Goal: Book appointment/travel/reservation

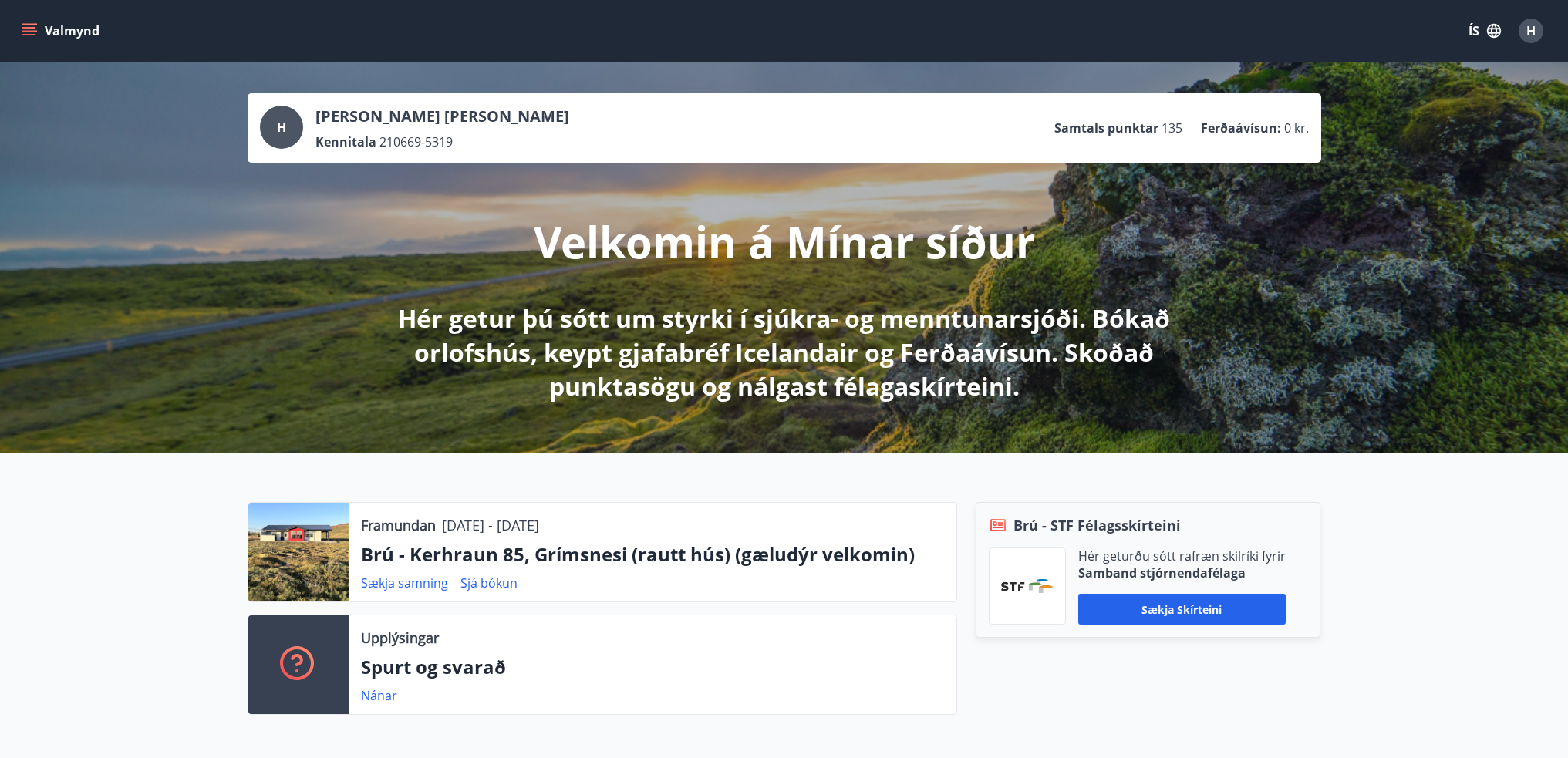
scroll to position [154, 0]
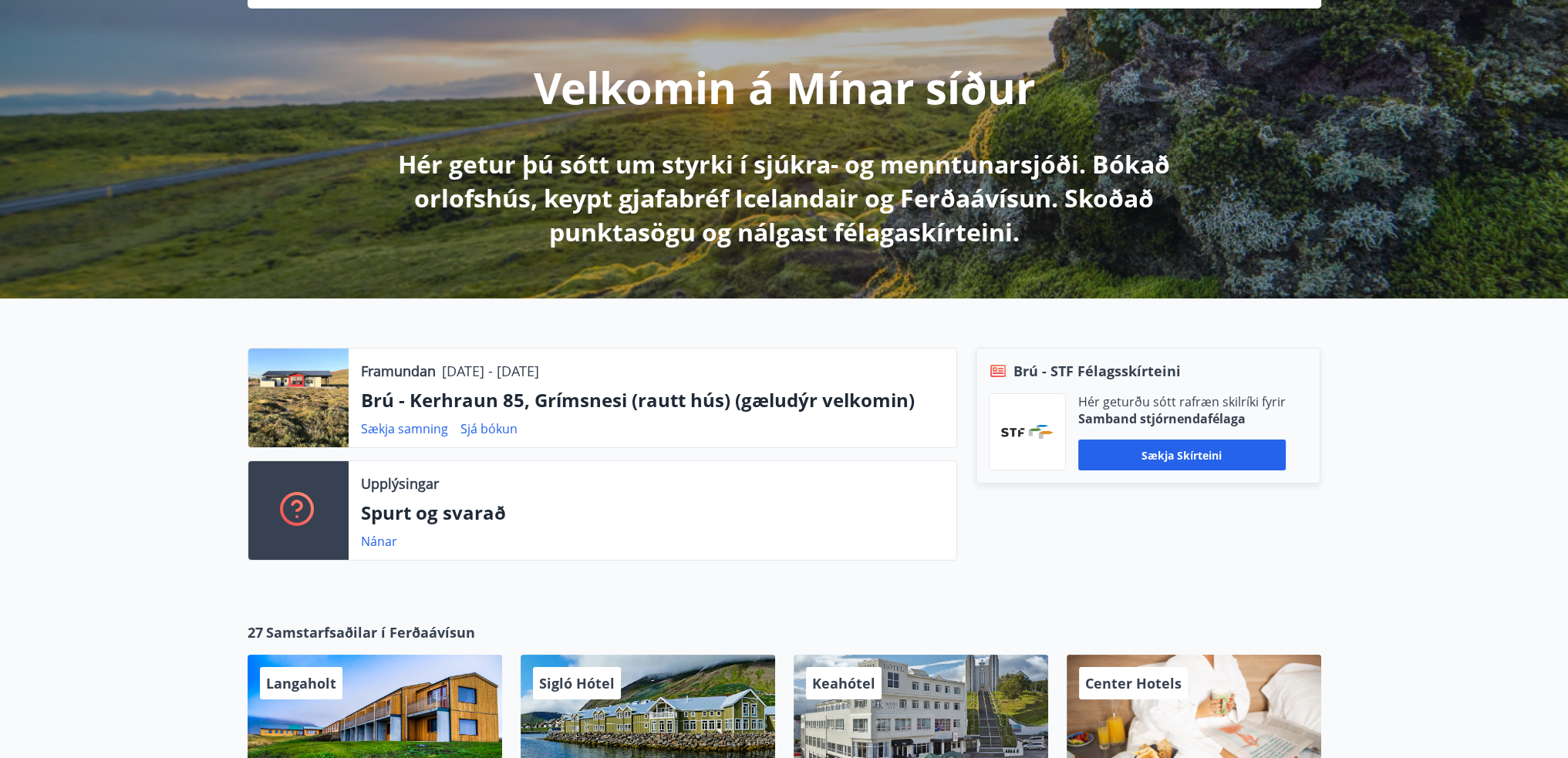
click at [309, 404] on div at bounding box center [298, 398] width 100 height 99
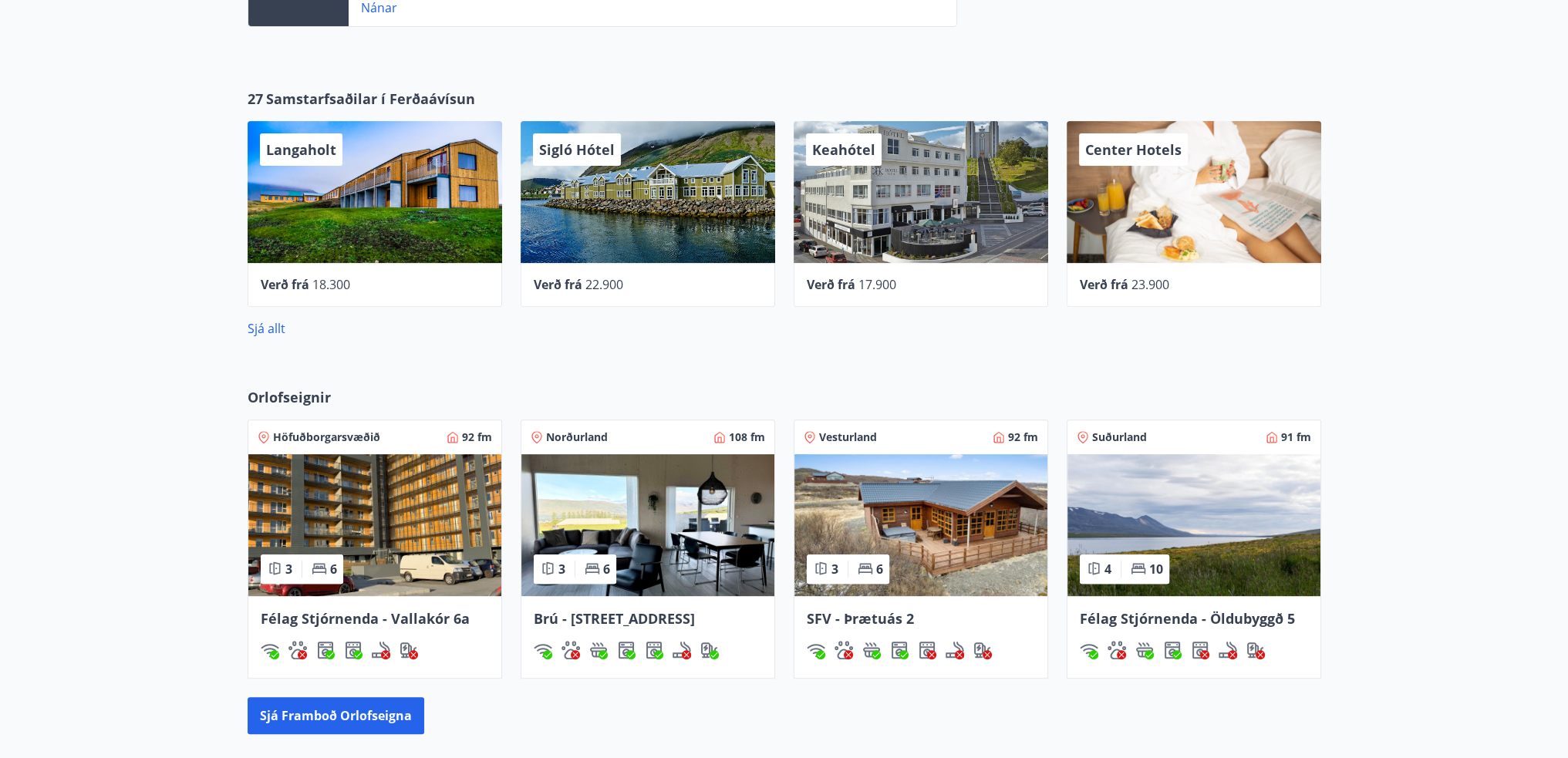
scroll to position [771, 0]
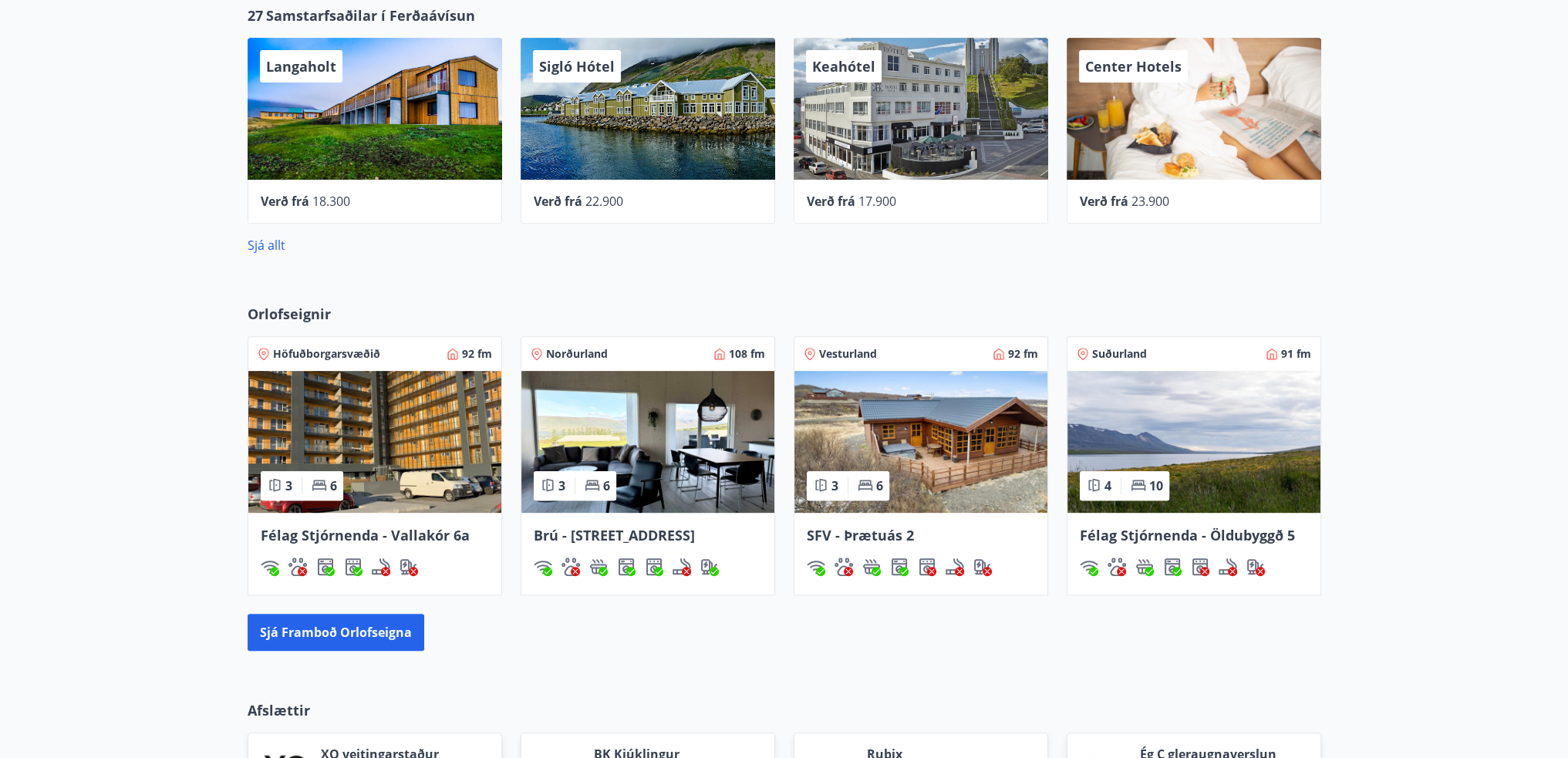
click at [1263, 413] on img at bounding box center [1194, 442] width 253 height 142
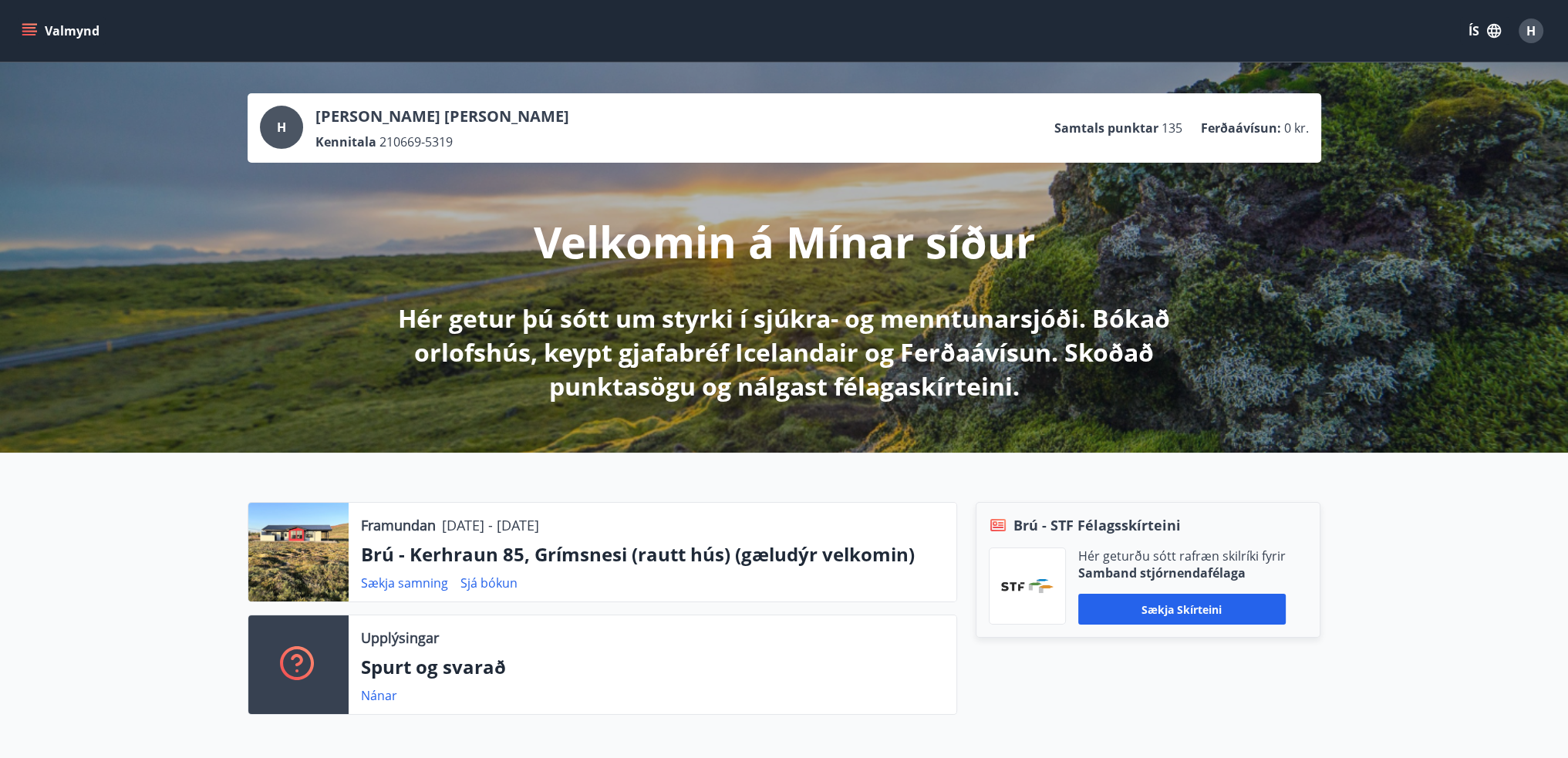
click at [281, 524] on div at bounding box center [298, 552] width 100 height 99
click at [281, 523] on div at bounding box center [298, 552] width 100 height 99
click at [496, 581] on link "Sjá bókun" at bounding box center [489, 583] width 57 height 17
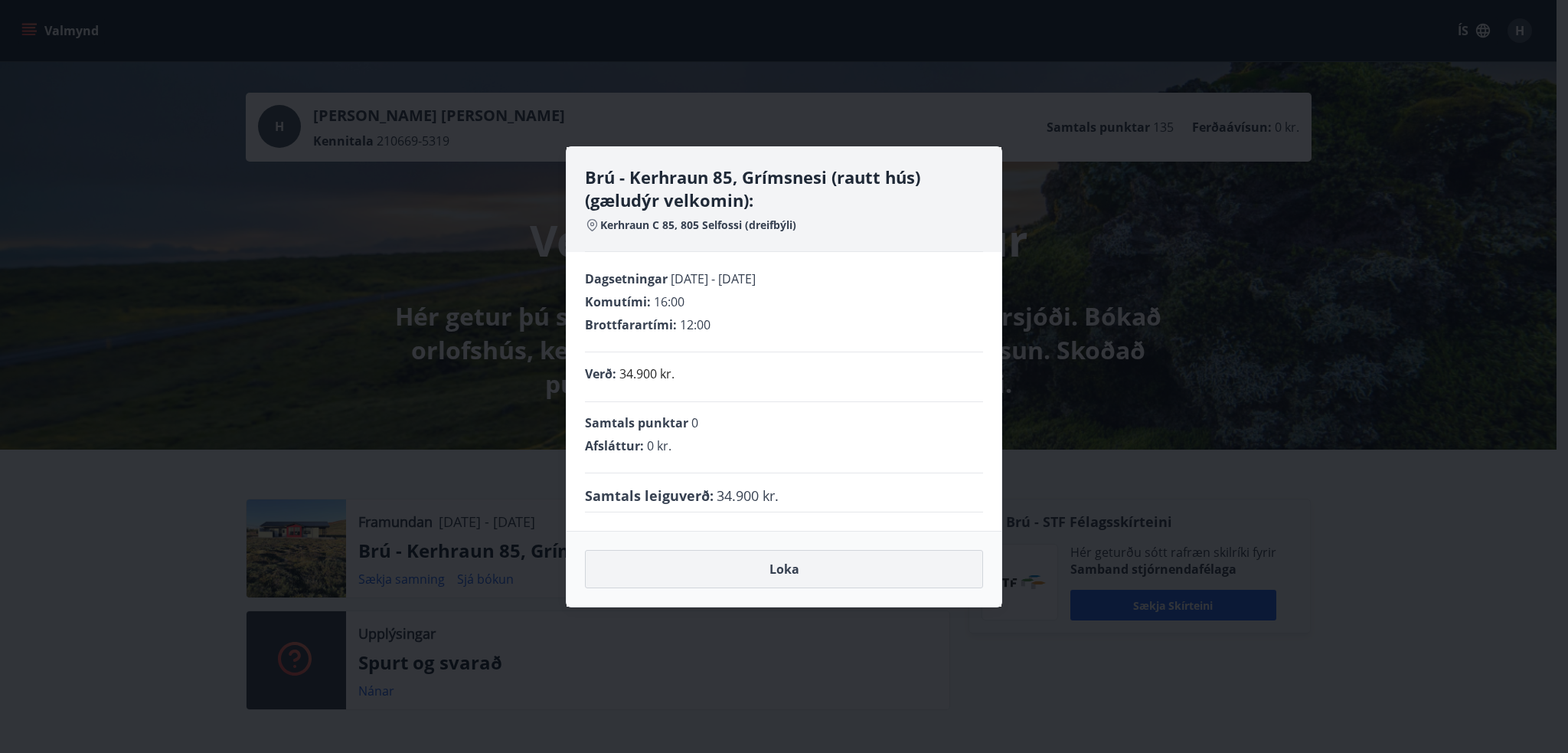
click at [787, 569] on button "Loka" at bounding box center [784, 569] width 398 height 38
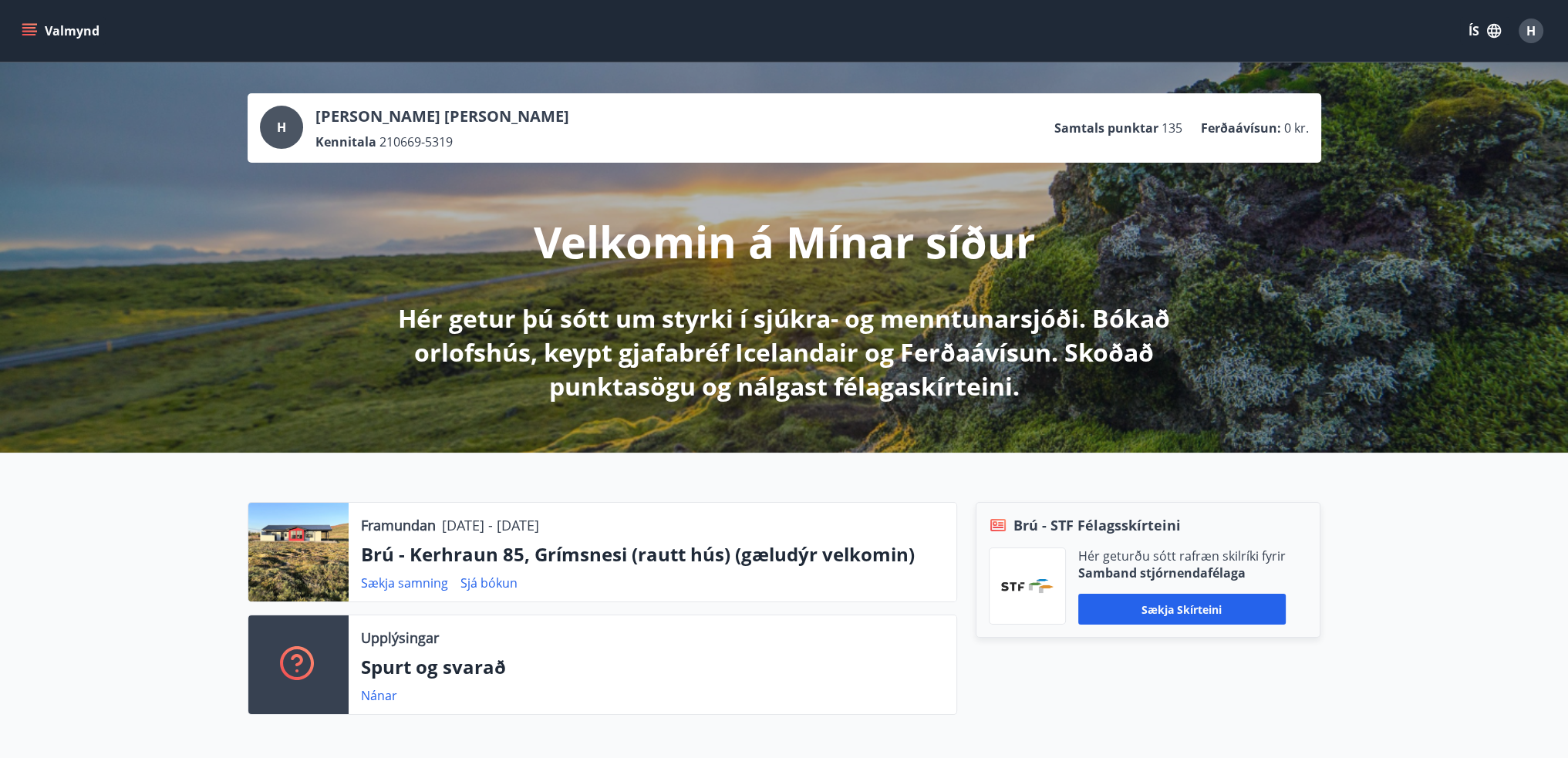
click at [25, 31] on icon "menu" at bounding box center [31, 31] width 17 height 2
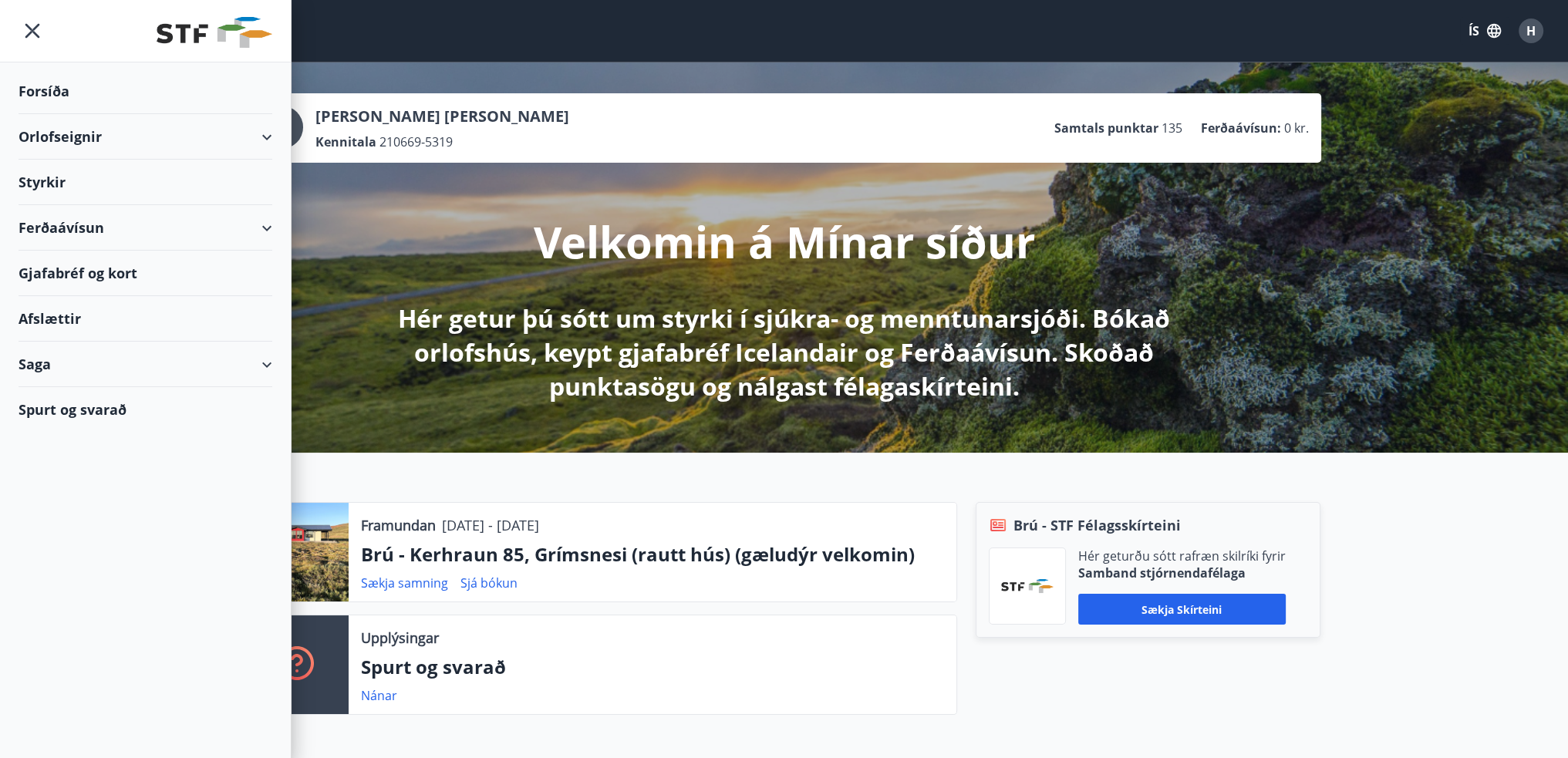
click at [265, 141] on div "Orlofseignir" at bounding box center [145, 136] width 254 height 45
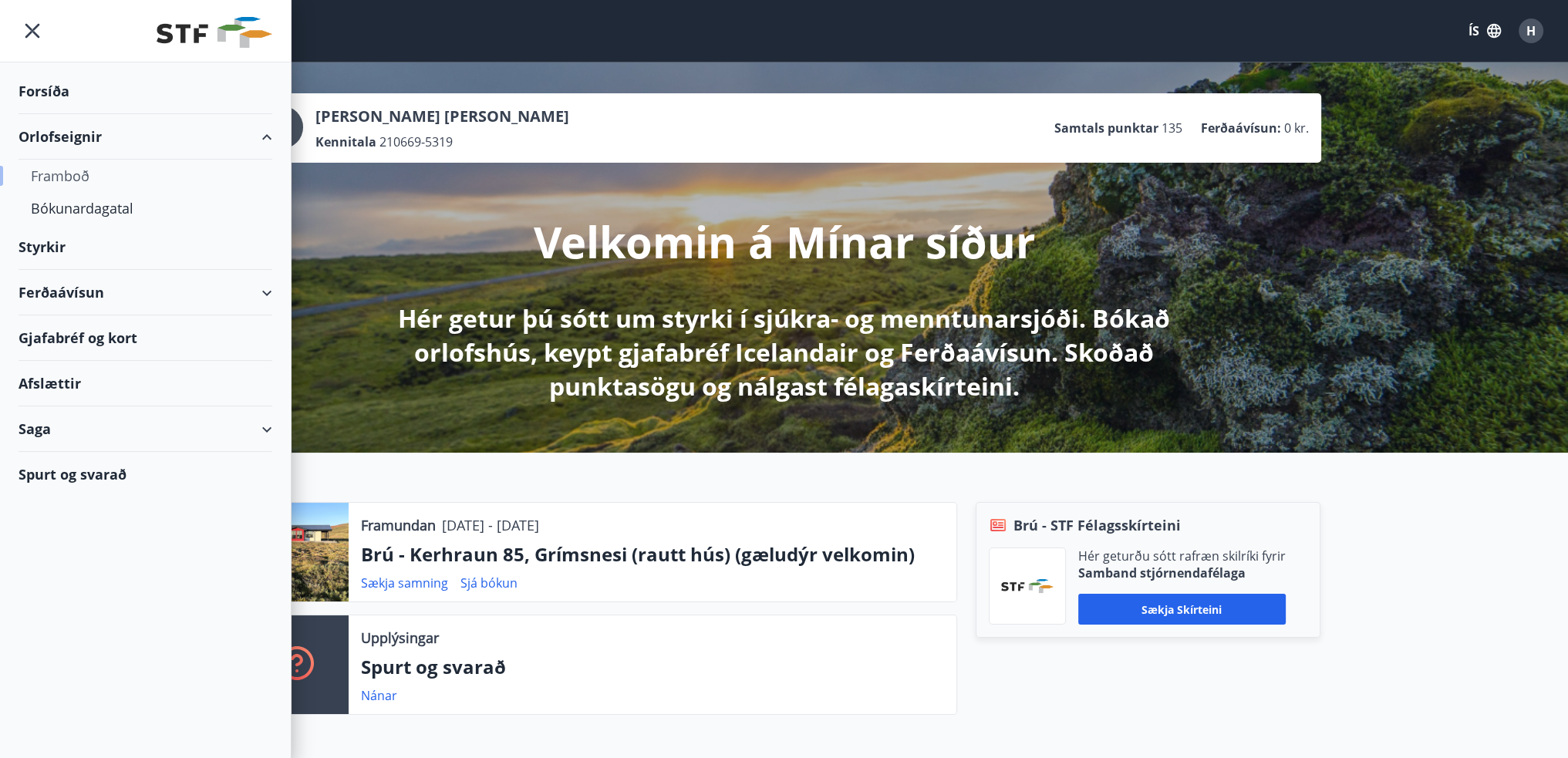
click at [62, 176] on div "Framboð" at bounding box center [145, 176] width 229 height 32
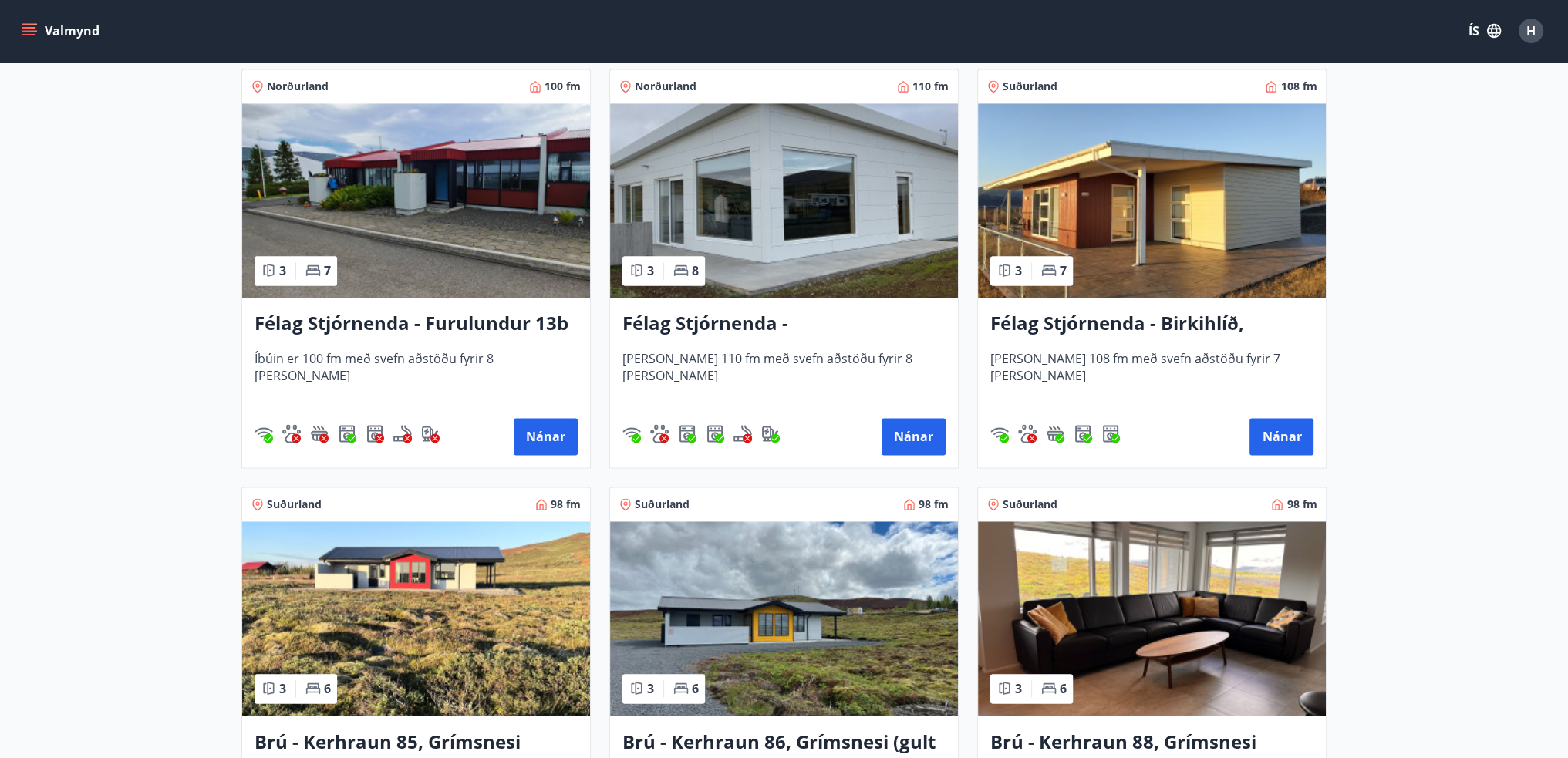
scroll to position [3393, 0]
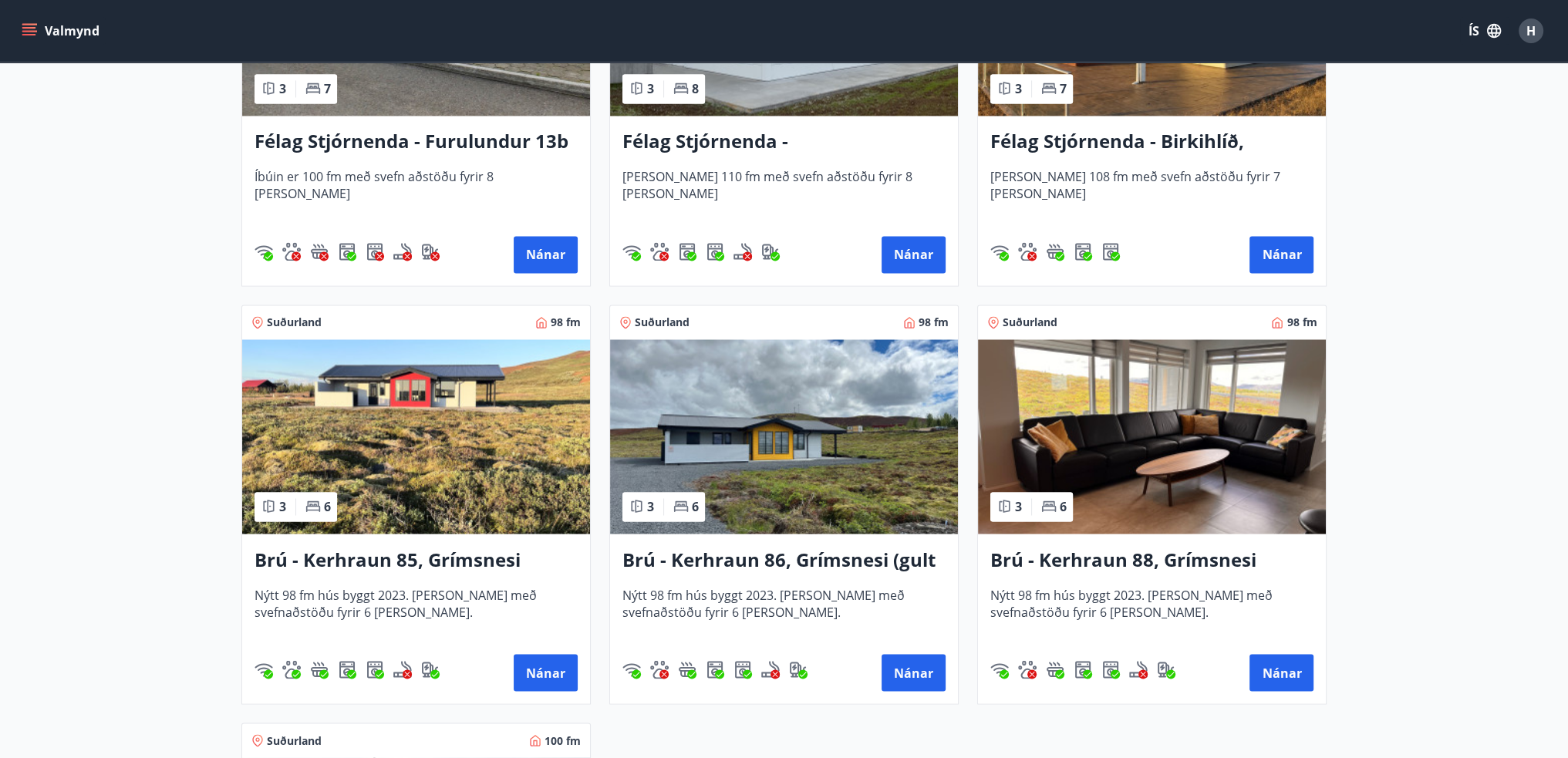
click at [360, 558] on h3 "Brú - Kerhraun 85, Grímsnesi (rautt hús) (gæludýr velkomin)" at bounding box center [416, 560] width 323 height 28
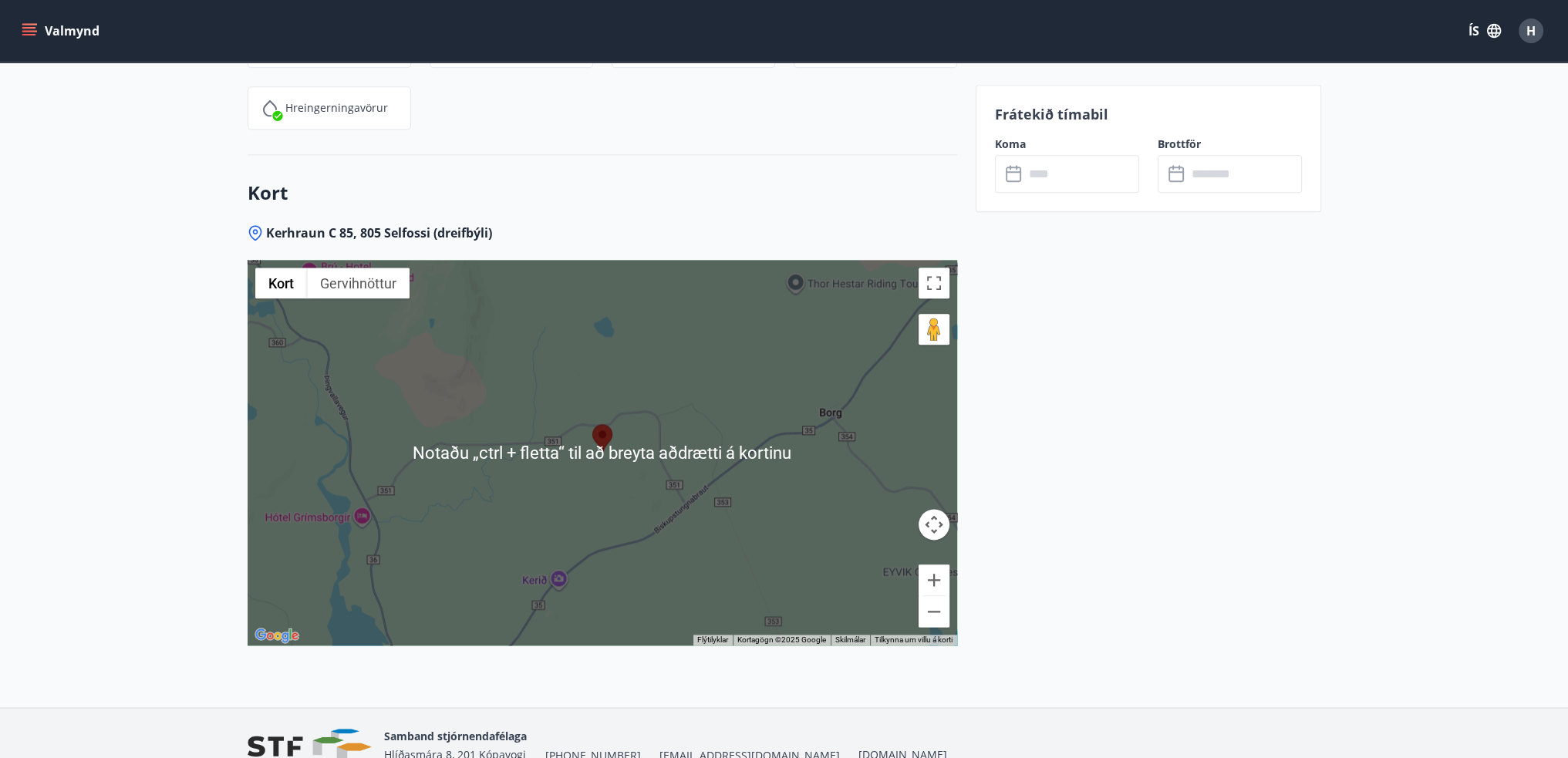
scroll to position [2653, 0]
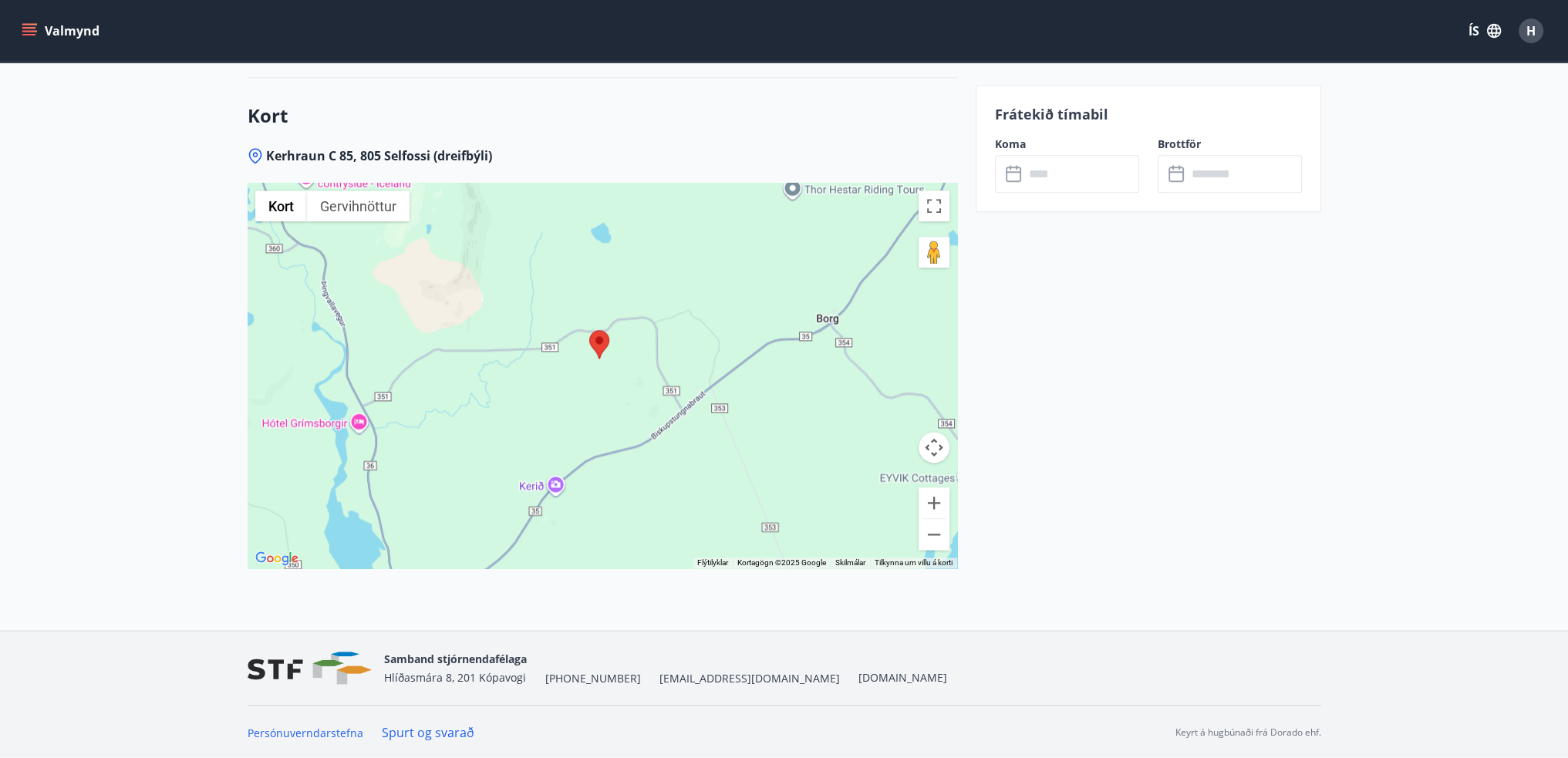
drag, startPoint x: 679, startPoint y: 520, endPoint x: 676, endPoint y: 500, distance: 20.2
click at [676, 500] on div at bounding box center [602, 376] width 710 height 386
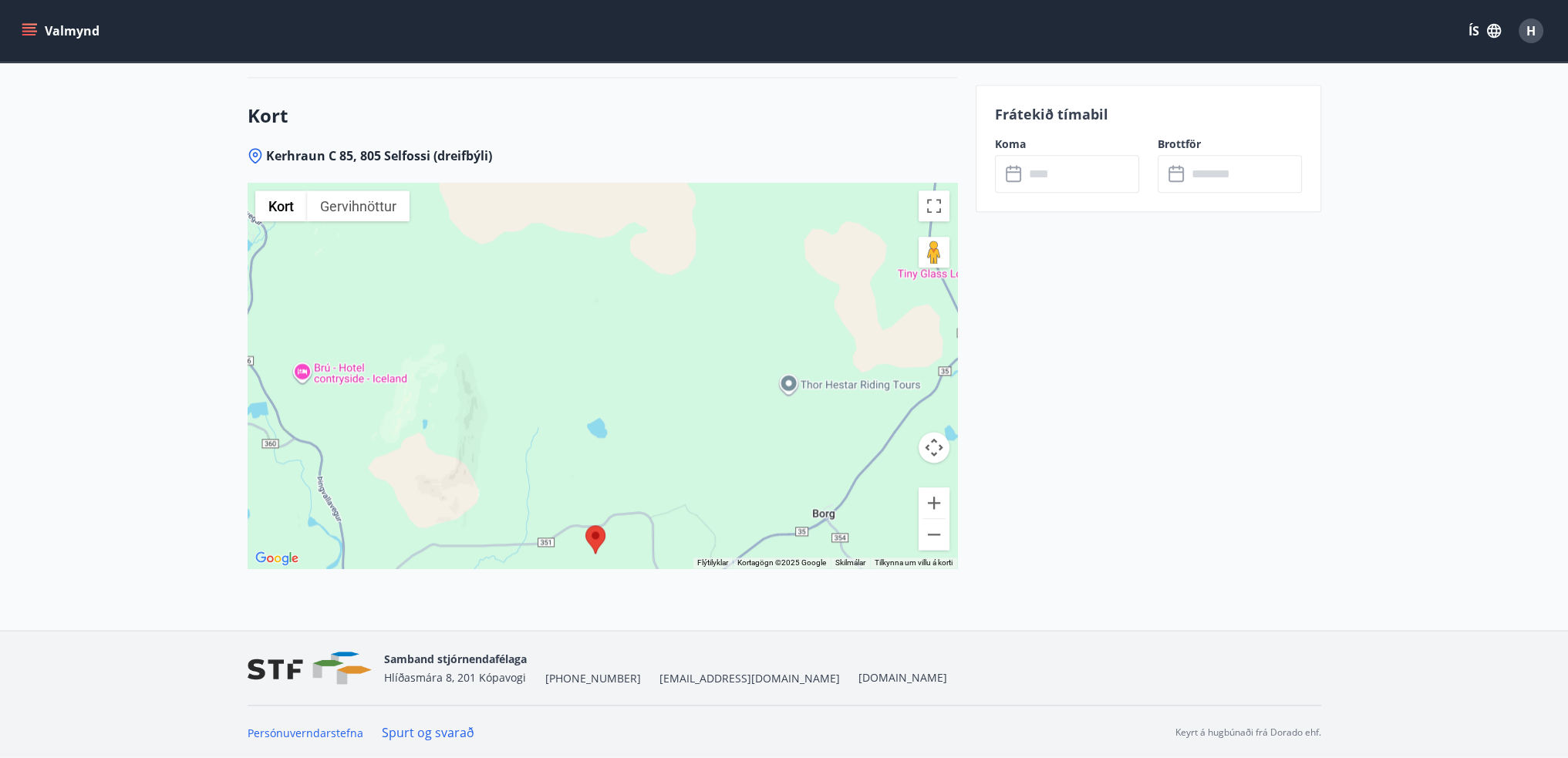
drag, startPoint x: 700, startPoint y: 315, endPoint x: 696, endPoint y: 544, distance: 229.0
click at [696, 544] on div at bounding box center [602, 376] width 710 height 386
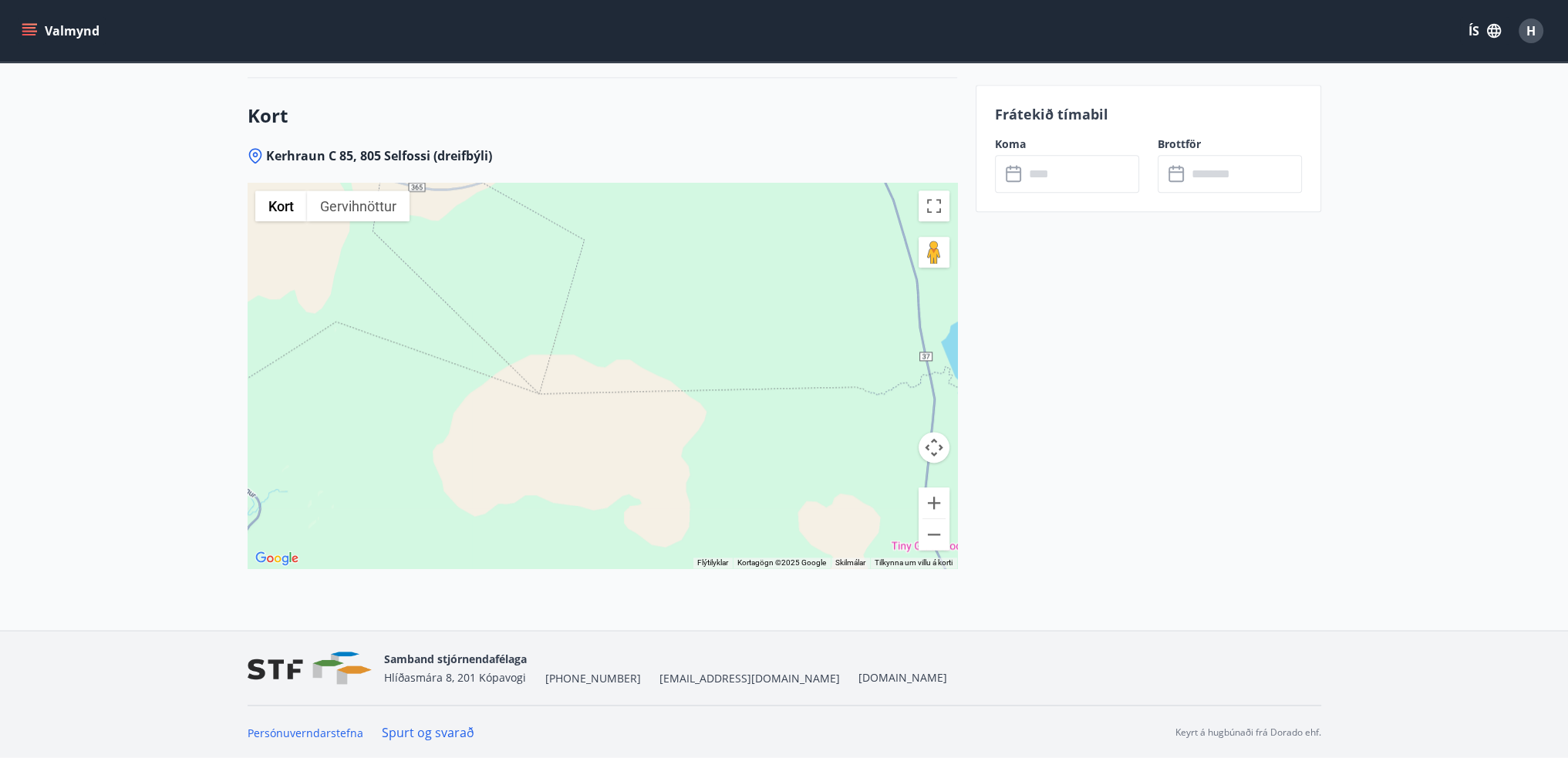
drag, startPoint x: 691, startPoint y: 296, endPoint x: 685, endPoint y: 535, distance: 239.1
click at [685, 535] on div at bounding box center [602, 376] width 710 height 386
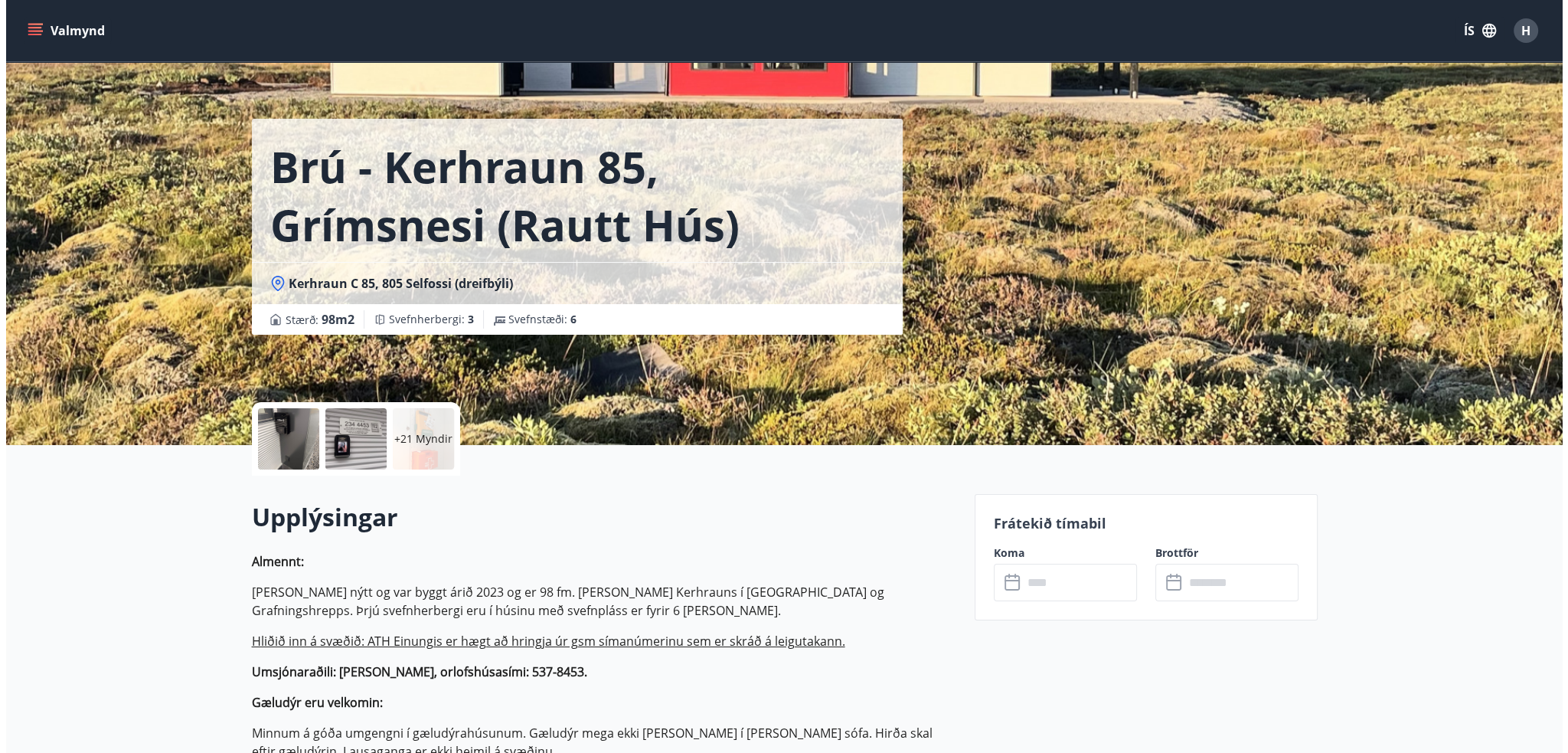
scroll to position [0, 0]
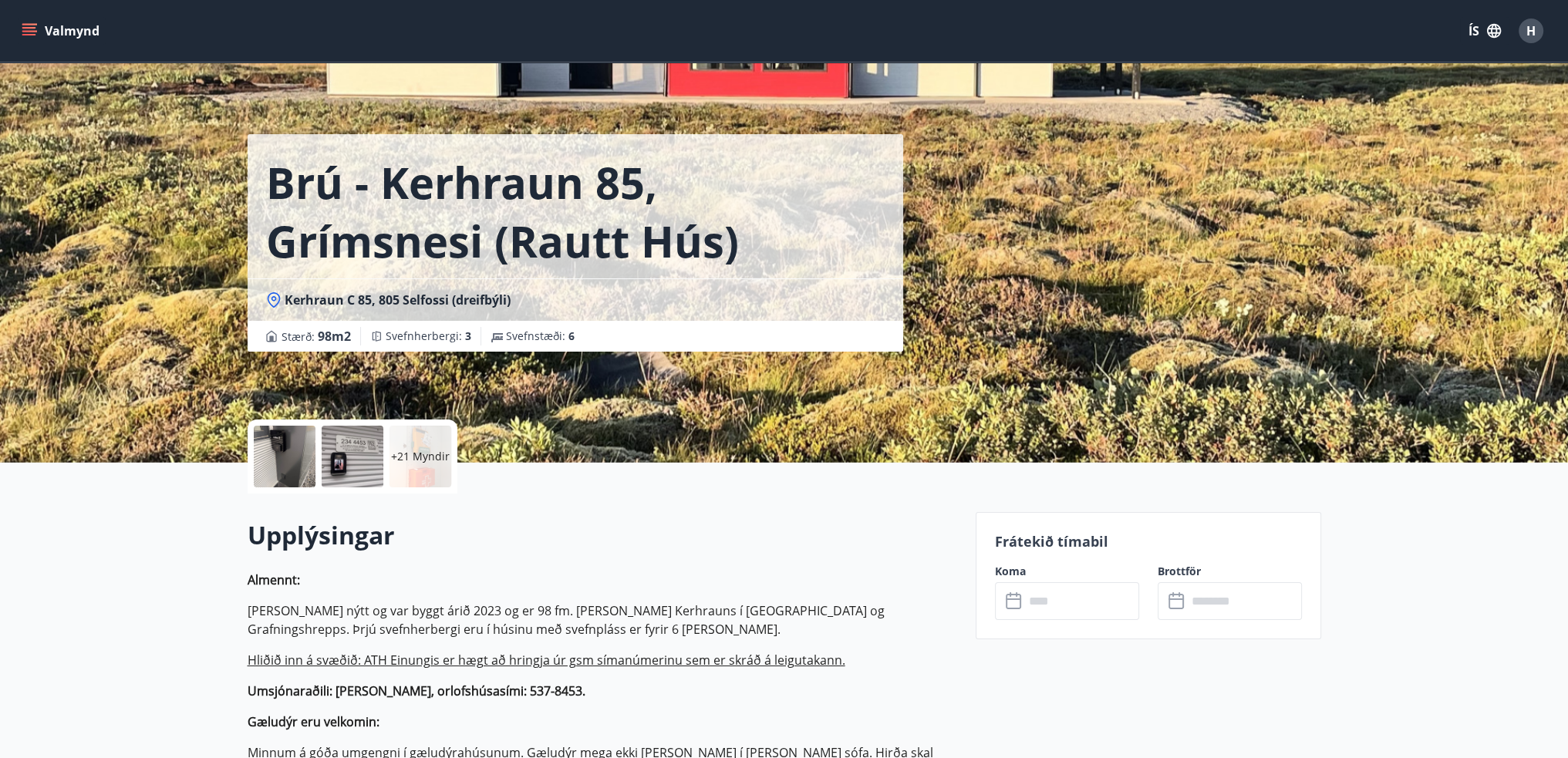
click at [284, 446] on div at bounding box center [285, 456] width 62 height 62
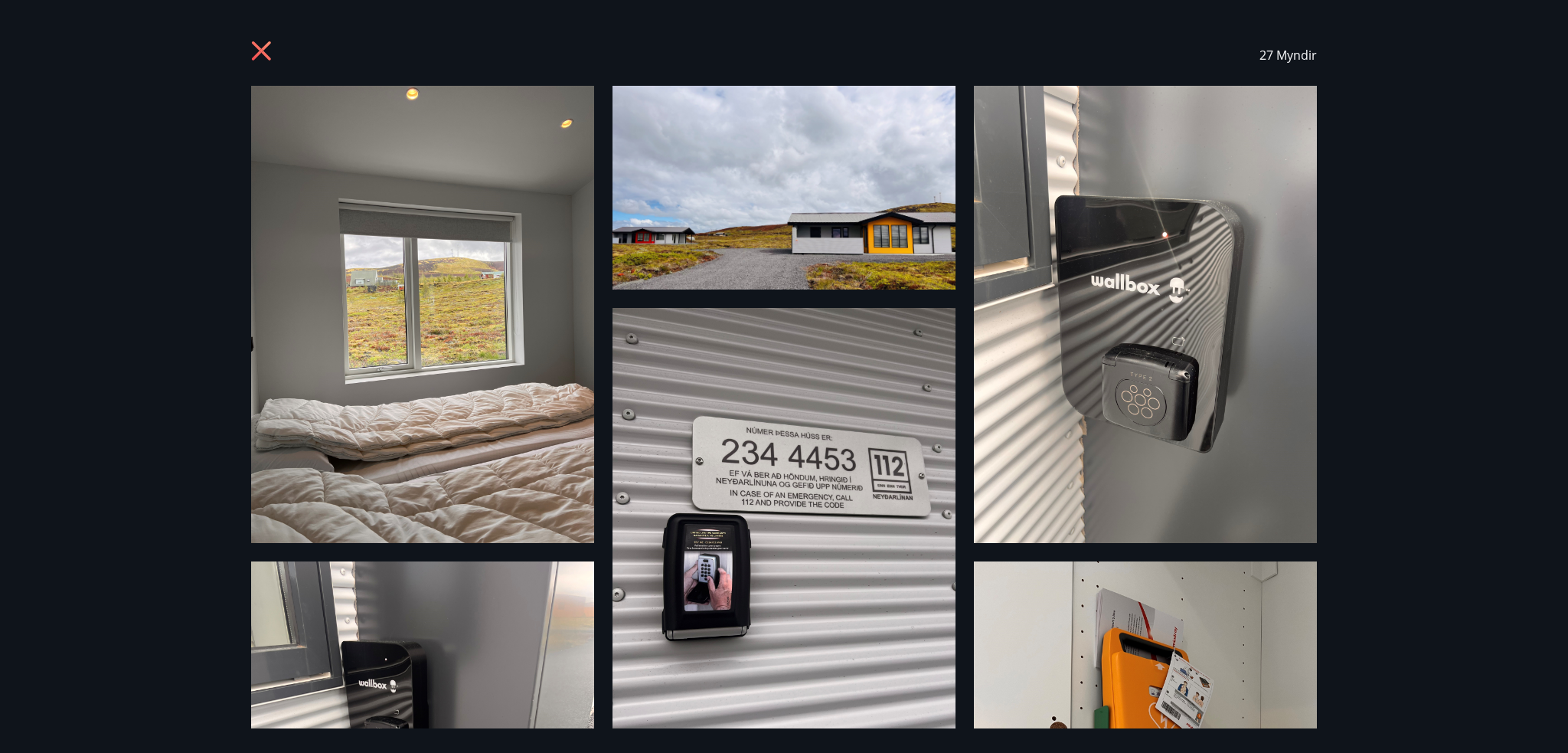
click at [252, 44] on icon at bounding box center [263, 53] width 24 height 25
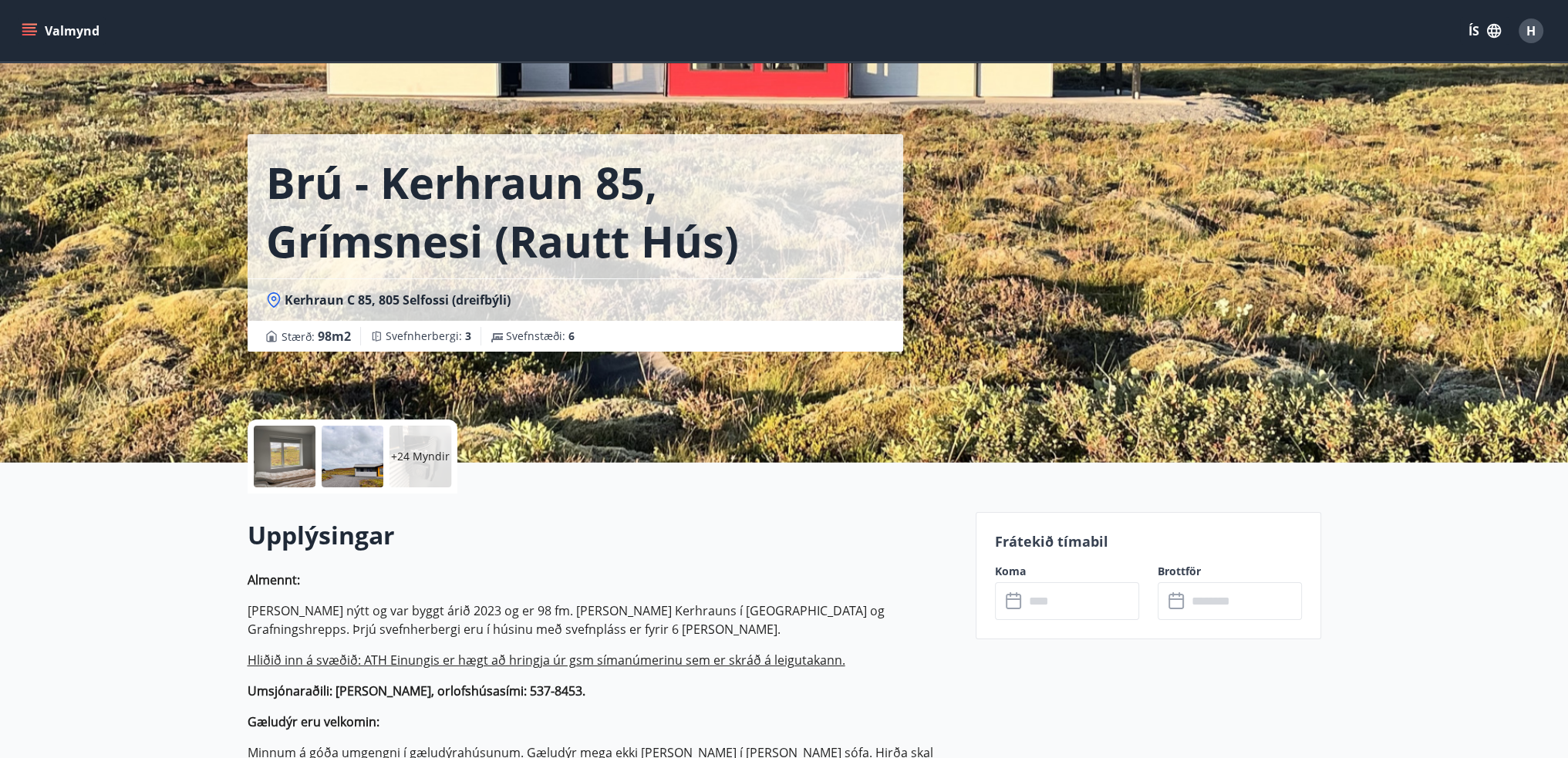
click at [288, 456] on div at bounding box center [285, 456] width 62 height 62
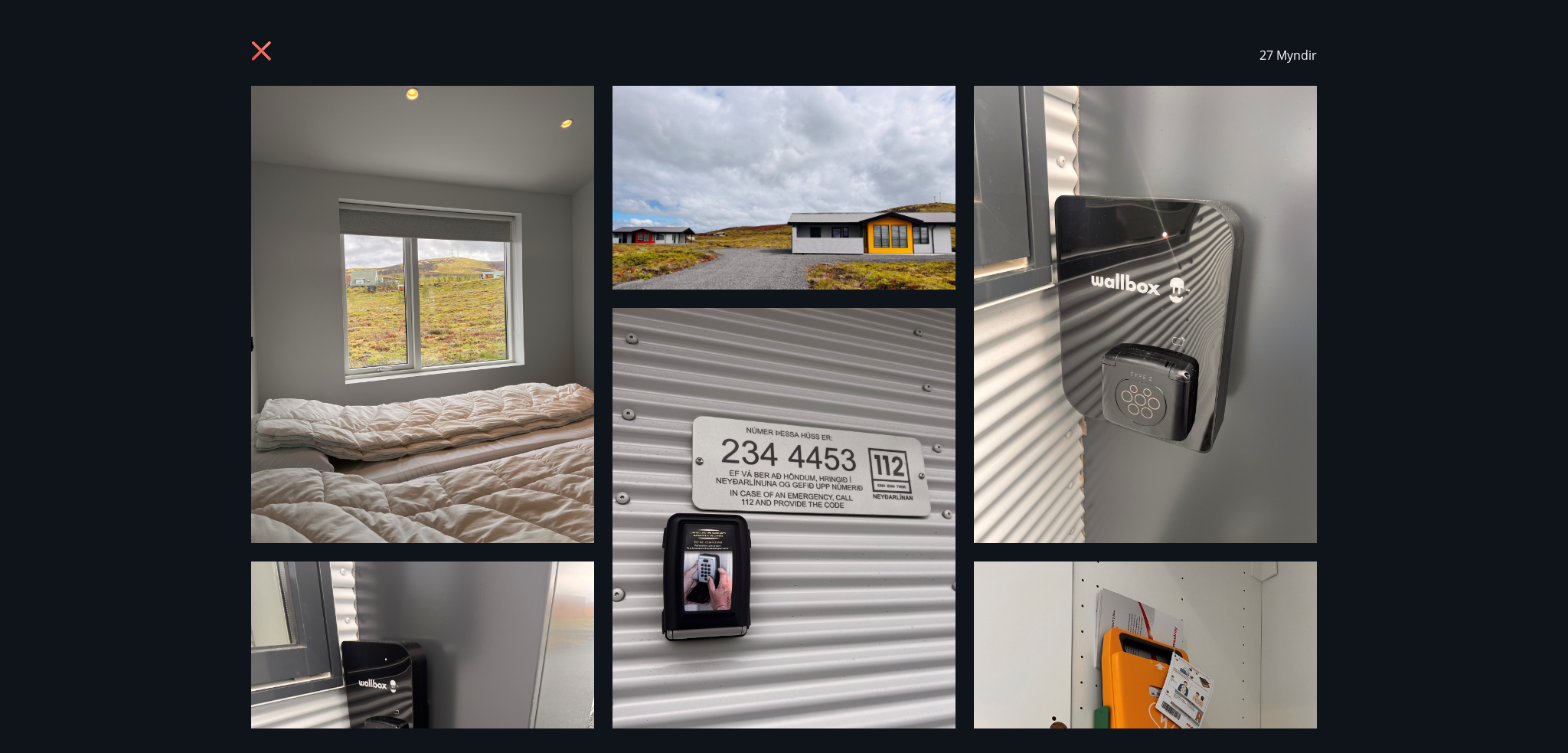
click at [262, 51] on icon at bounding box center [261, 51] width 4 height 4
